Goal: Task Accomplishment & Management: Use online tool/utility

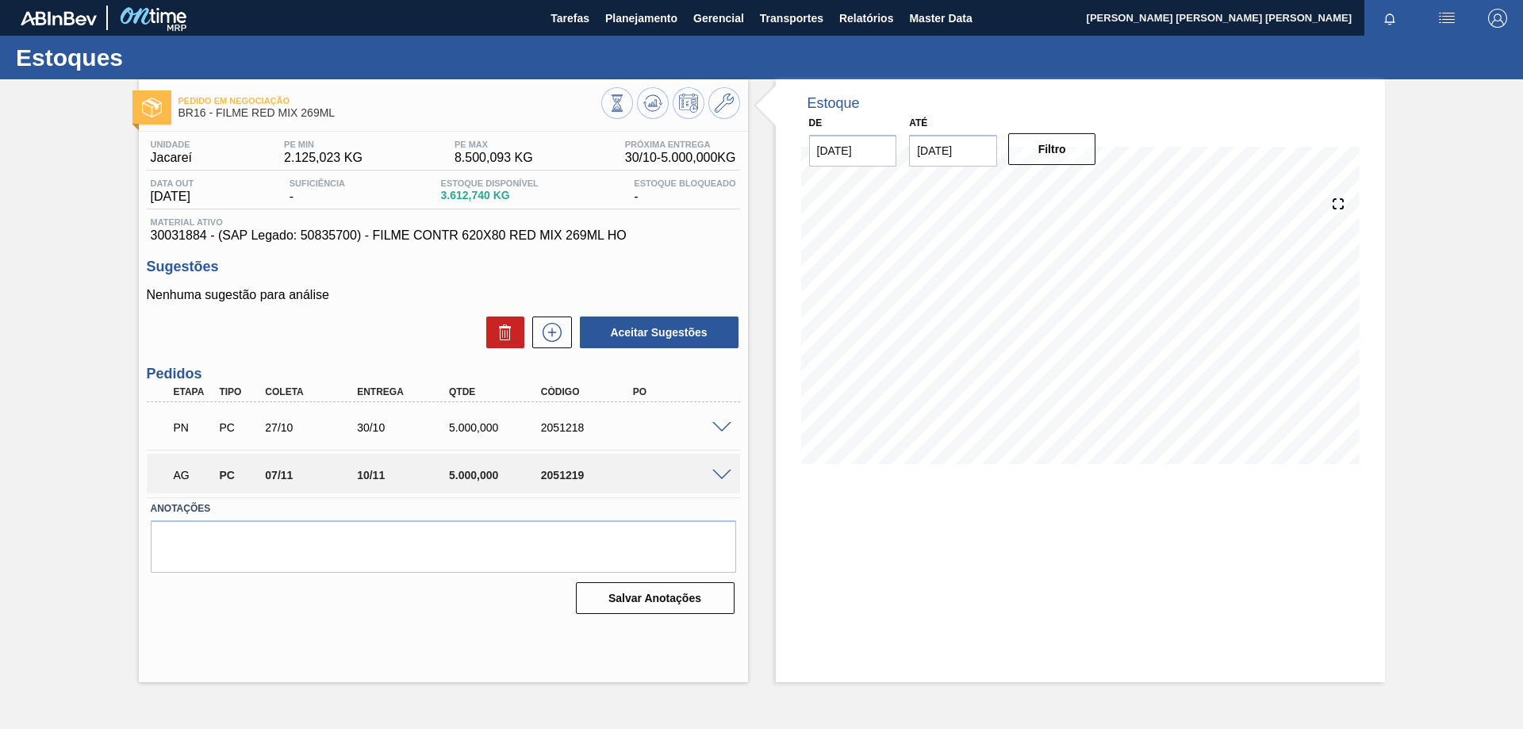
click at [718, 470] on span at bounding box center [721, 476] width 19 height 12
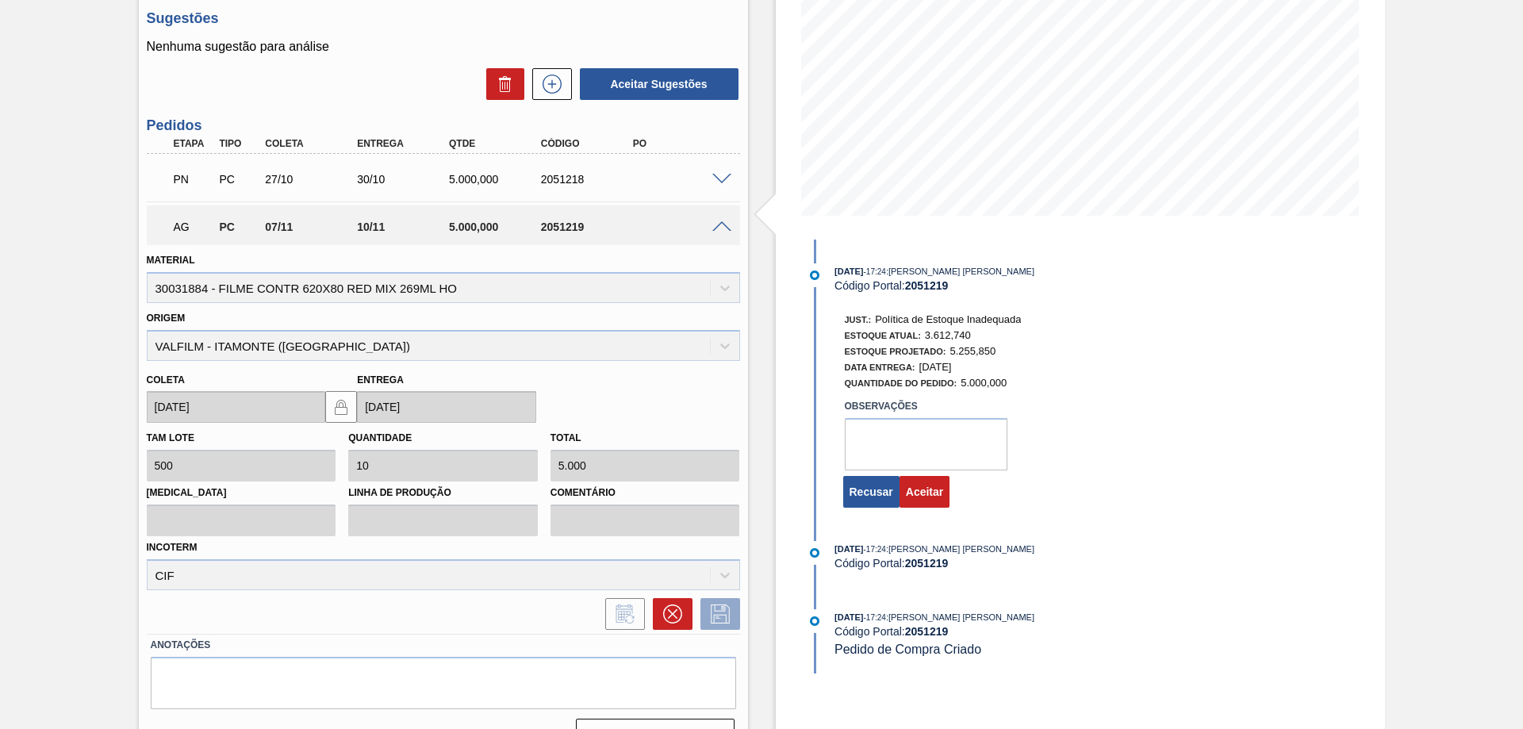
scroll to position [249, 0]
click at [942, 429] on textarea at bounding box center [926, 443] width 163 height 52
type textarea "B"
type textarea "Aumento volume Redmix"
click at [940, 495] on button "Aceitar" at bounding box center [925, 491] width 50 height 32
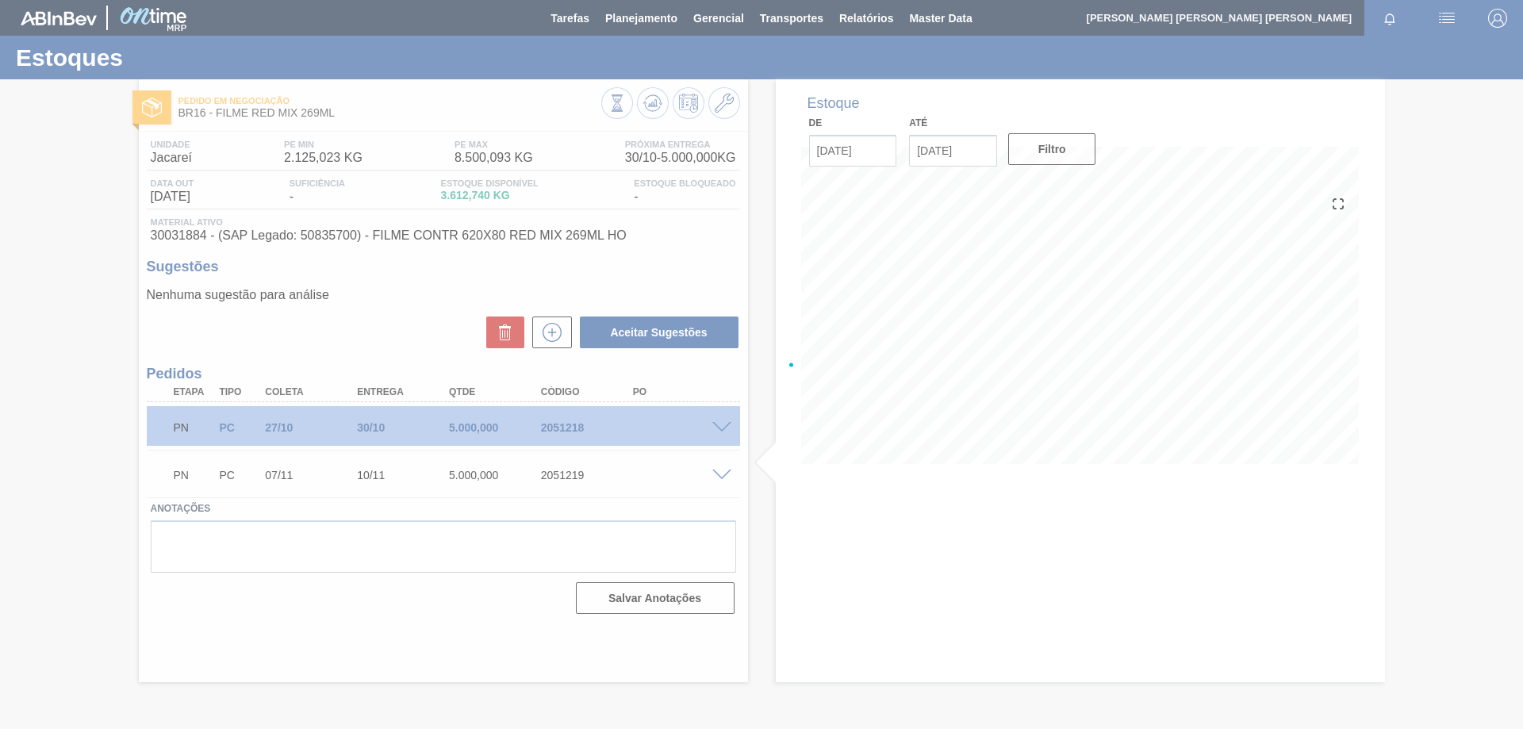
scroll to position [0, 0]
